Goal: Obtain resource: Obtain resource

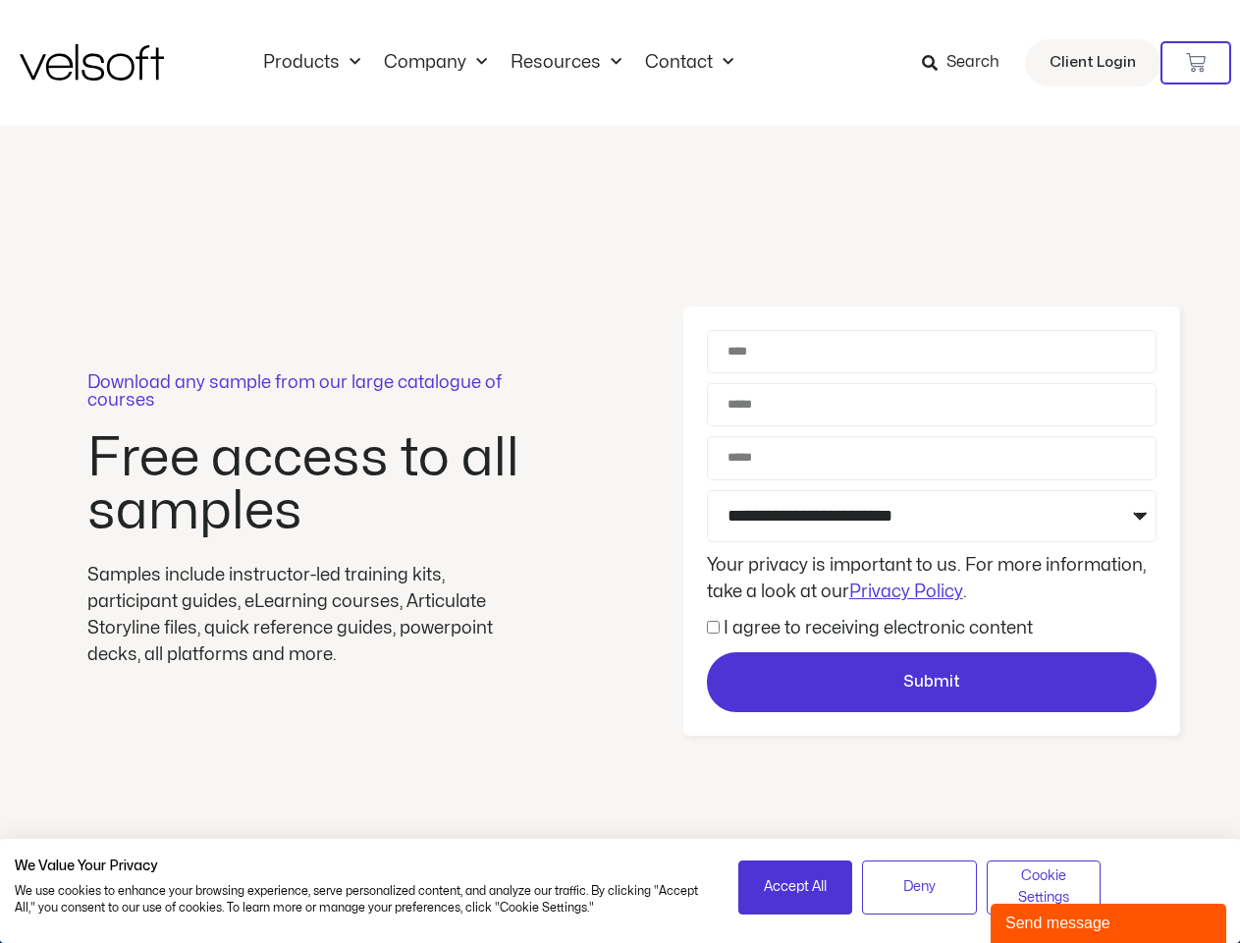
click at [620, 471] on div "Download any sample from our large catalogue of courses Free access to all samp…" at bounding box center [620, 521] width 1240 height 791
click at [1196, 63] on icon at bounding box center [1196, 63] width 20 height 20
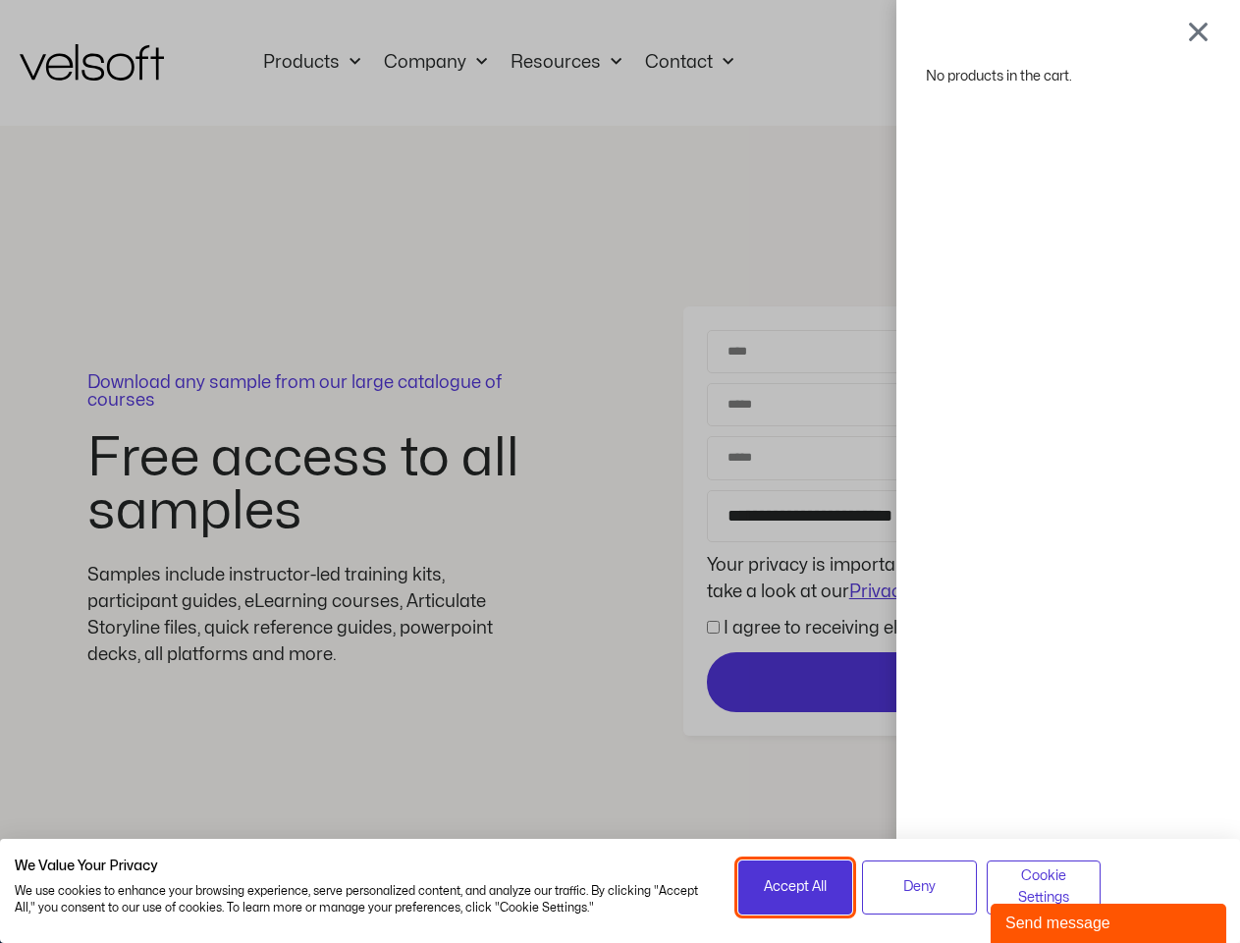
click at [795, 887] on span "Accept All" at bounding box center [795, 887] width 63 height 22
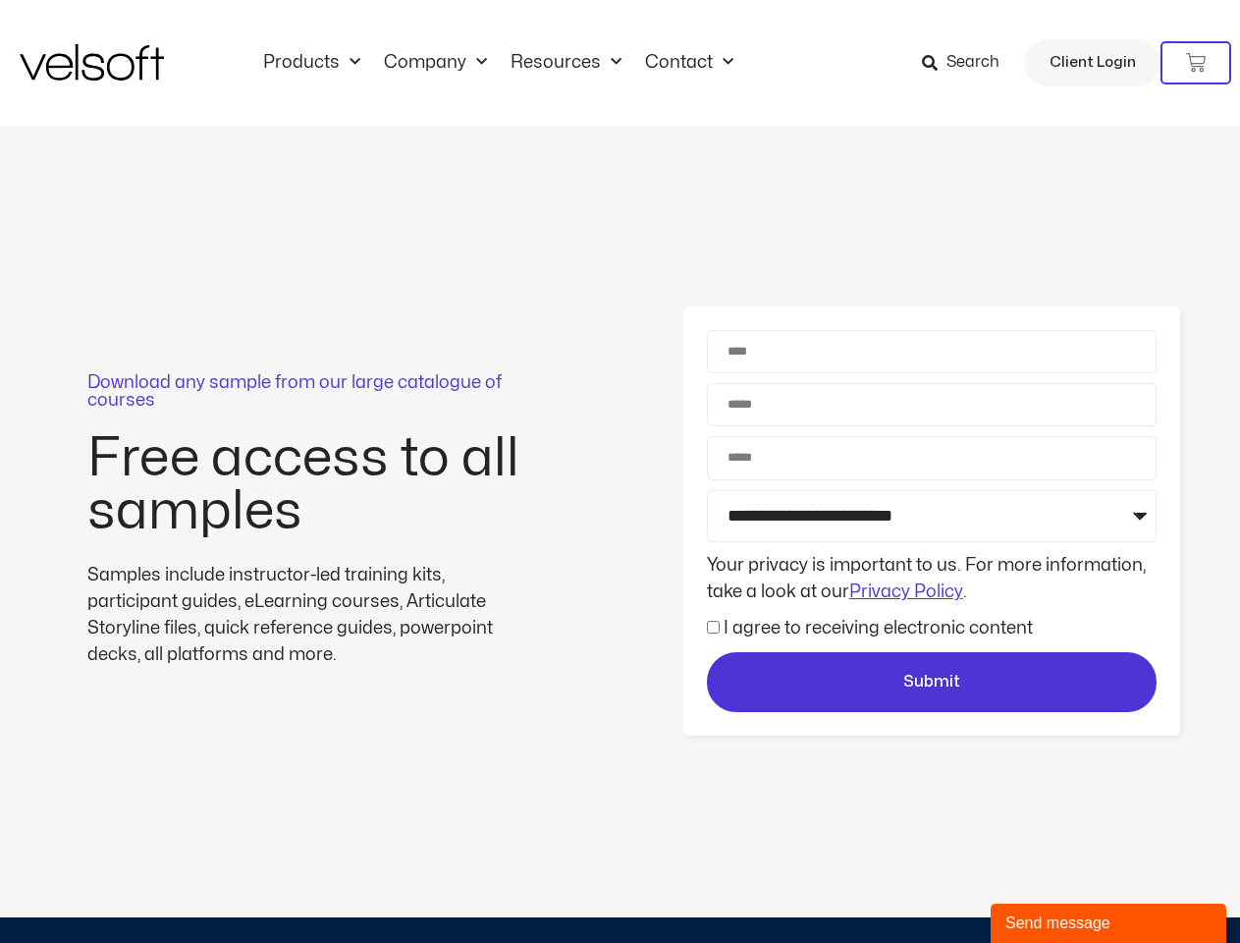
click at [621, 471] on div "No products in the cart." at bounding box center [621, 471] width 0 height 0
click at [1044, 887] on div "Download any sample from our large catalogue of courses Free access to all samp…" at bounding box center [620, 521] width 1240 height 791
click at [1109, 923] on div "Send message" at bounding box center [1108, 923] width 206 height 24
